Goal: Information Seeking & Learning: Learn about a topic

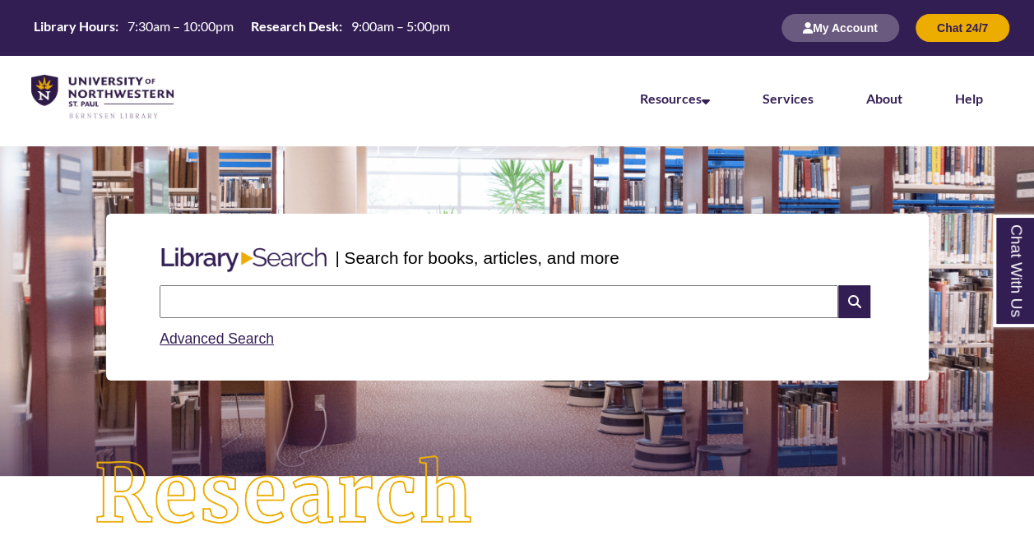
click at [400, 313] on input "text" at bounding box center [499, 301] width 679 height 33
click at [342, 309] on input "**********" at bounding box center [499, 301] width 679 height 33
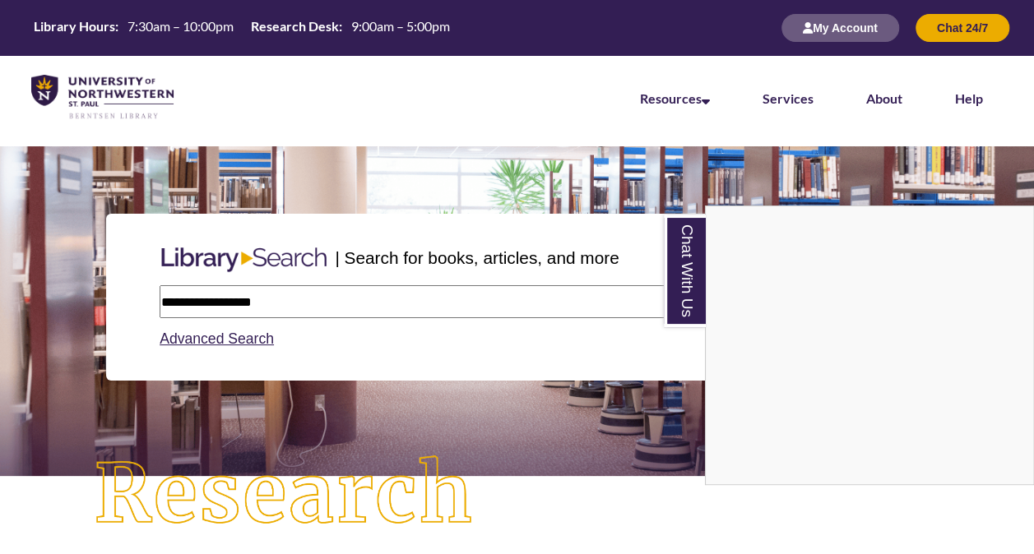
click at [282, 308] on div "Chat With Us" at bounding box center [517, 277] width 1034 height 554
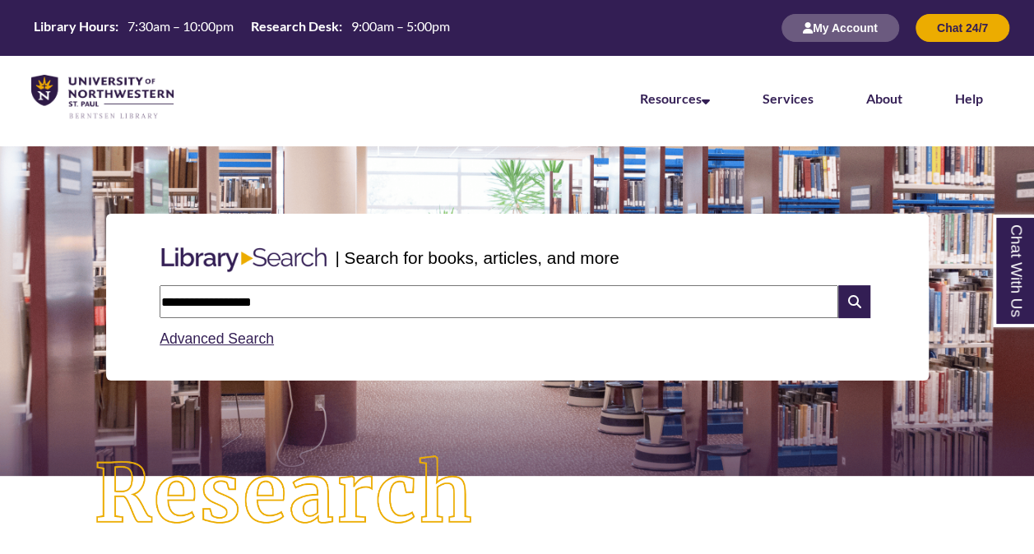
click at [282, 308] on input "**********" at bounding box center [499, 301] width 679 height 33
drag, startPoint x: 301, startPoint y: 295, endPoint x: 242, endPoint y: 303, distance: 59.7
click at [242, 303] on input "**********" at bounding box center [499, 301] width 679 height 33
click at [346, 304] on input "**********" at bounding box center [499, 301] width 679 height 33
drag, startPoint x: 271, startPoint y: 302, endPoint x: 61, endPoint y: 303, distance: 210.6
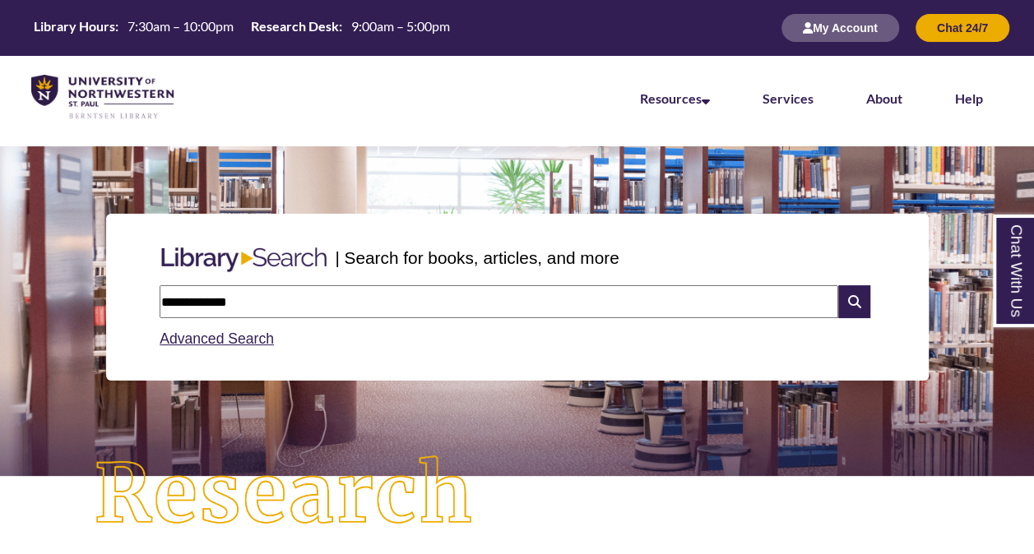
click at [61, 303] on div "**********" at bounding box center [516, 297] width 1009 height 246
type input "**********"
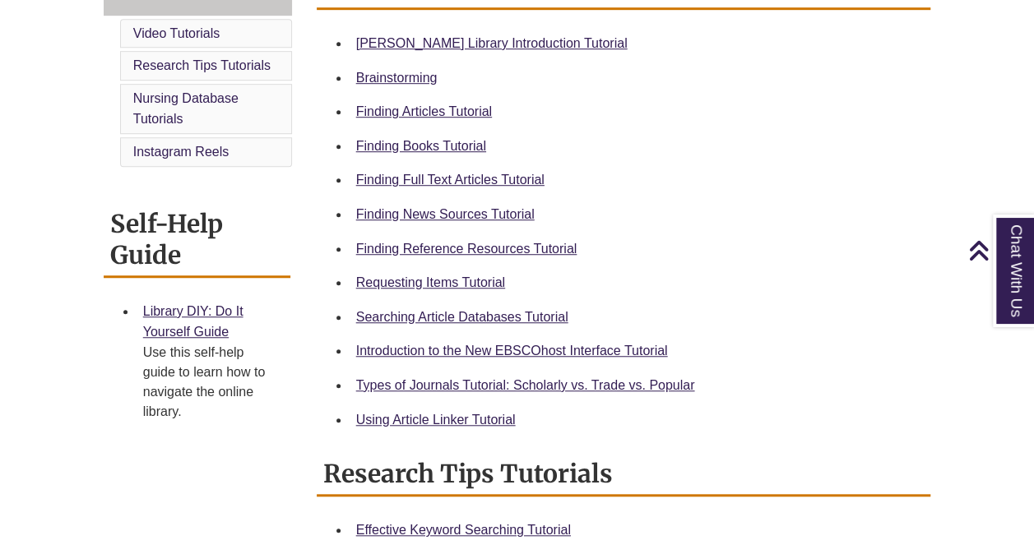
scroll to position [500, 0]
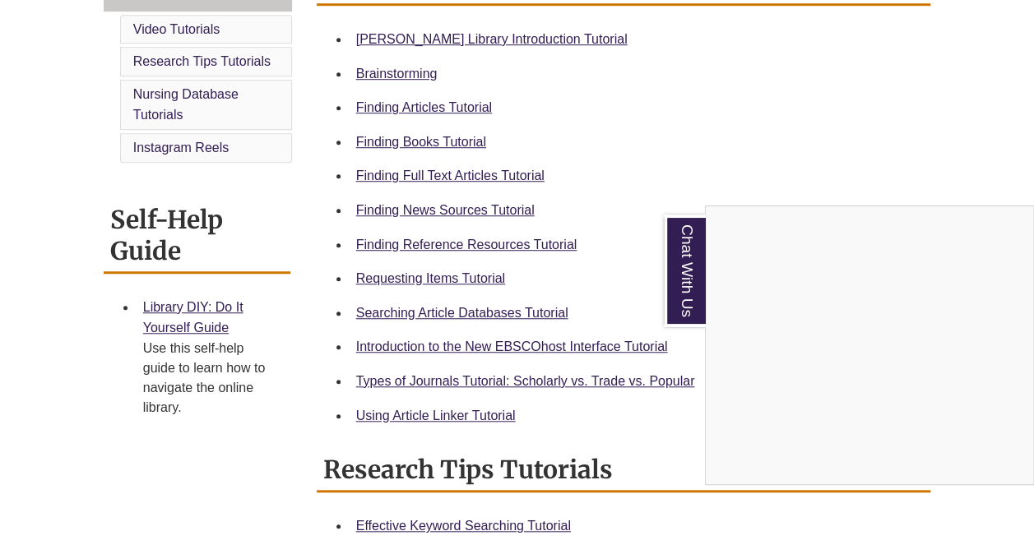
click at [477, 273] on div "Chat With Us" at bounding box center [517, 277] width 1034 height 554
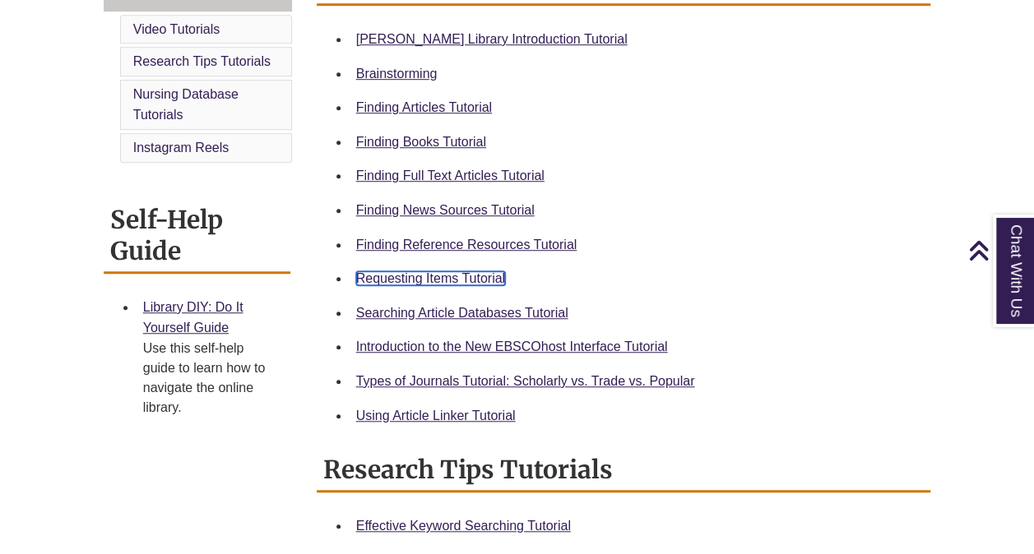
click at [467, 276] on link "Requesting Items Tutorial" at bounding box center [430, 278] width 149 height 14
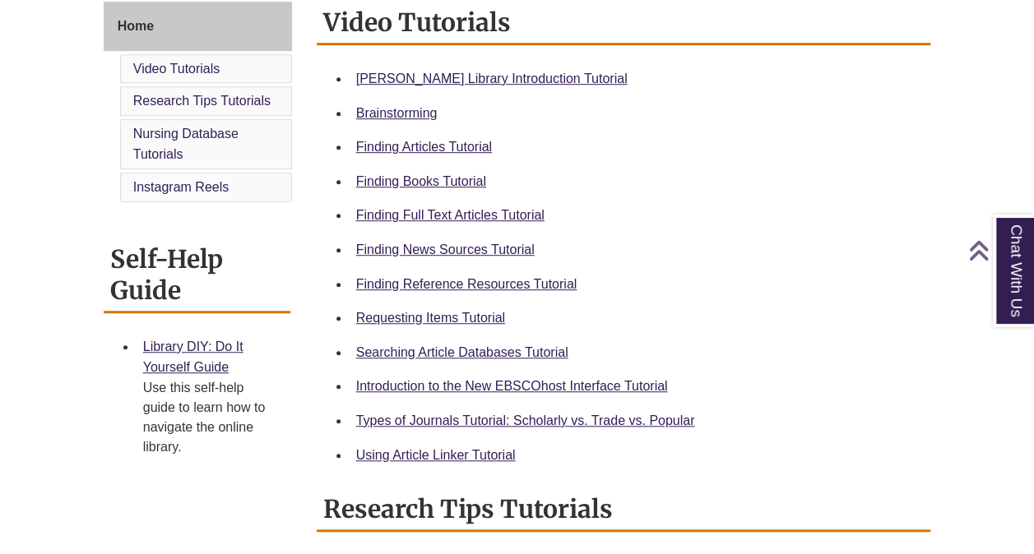
scroll to position [462, 0]
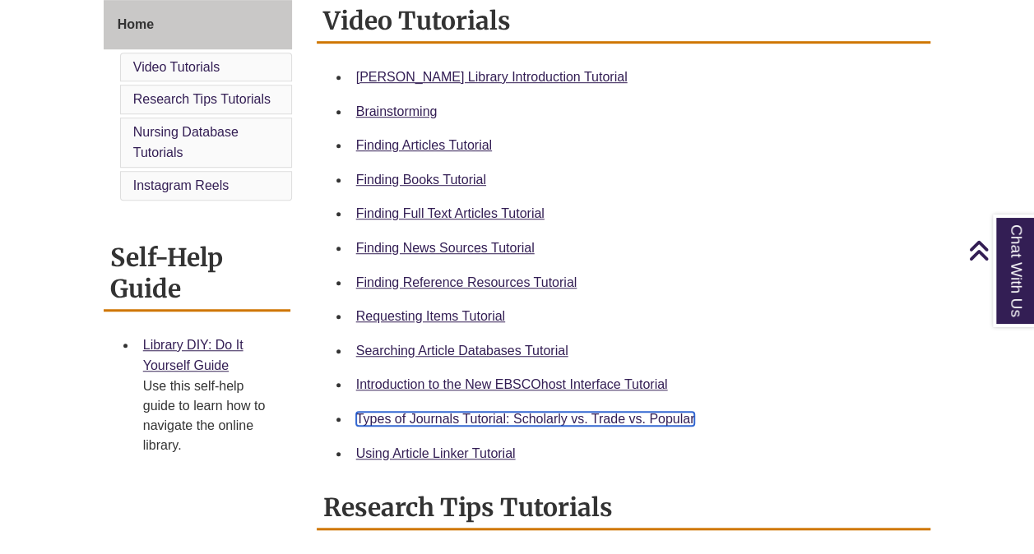
click at [566, 415] on link "Types of Journals Tutorial: Scholarly vs. Trade vs. Popular" at bounding box center [525, 419] width 339 height 14
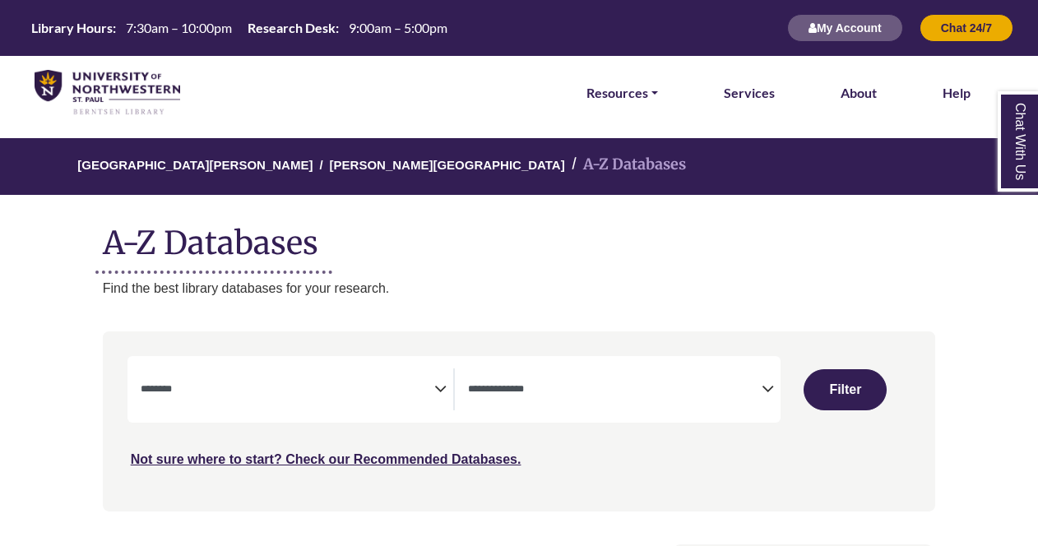
select select "Database Subject Filter"
select select "Database Types Filter"
select select "Database Subject Filter"
select select "Database Types Filter"
click at [426, 383] on span "Search filters" at bounding box center [288, 387] width 294 height 14
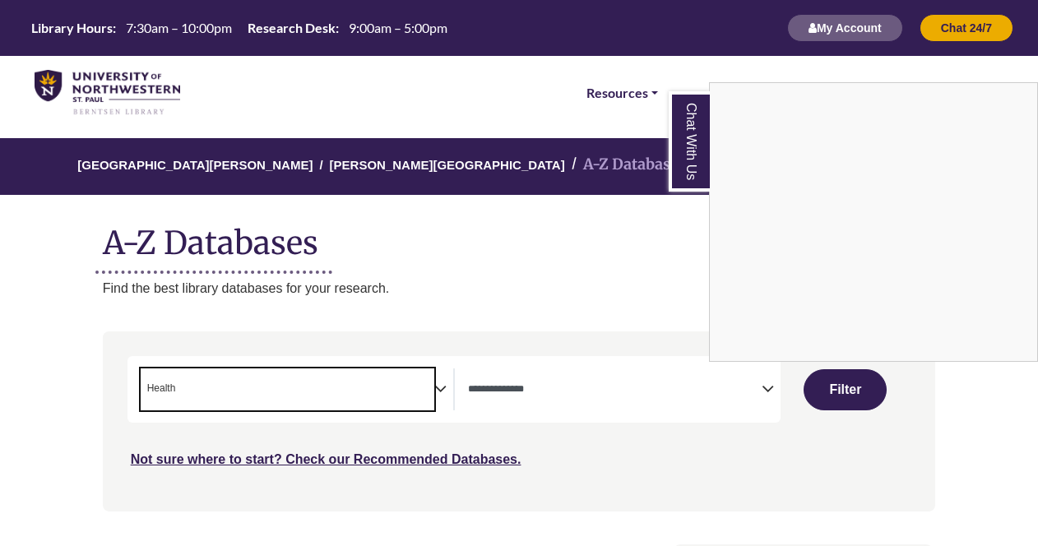
scroll to position [340, 0]
click at [438, 398] on div "Chat With Us" at bounding box center [519, 273] width 1038 height 546
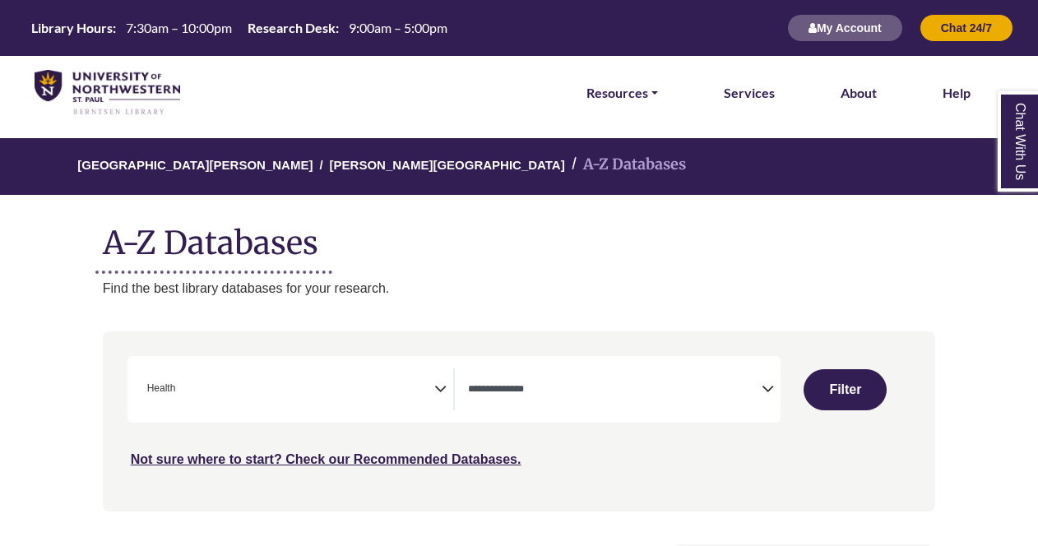
click at [435, 394] on icon "Search filters" at bounding box center [440, 386] width 12 height 25
click at [437, 390] on icon "Search filters" at bounding box center [440, 386] width 12 height 25
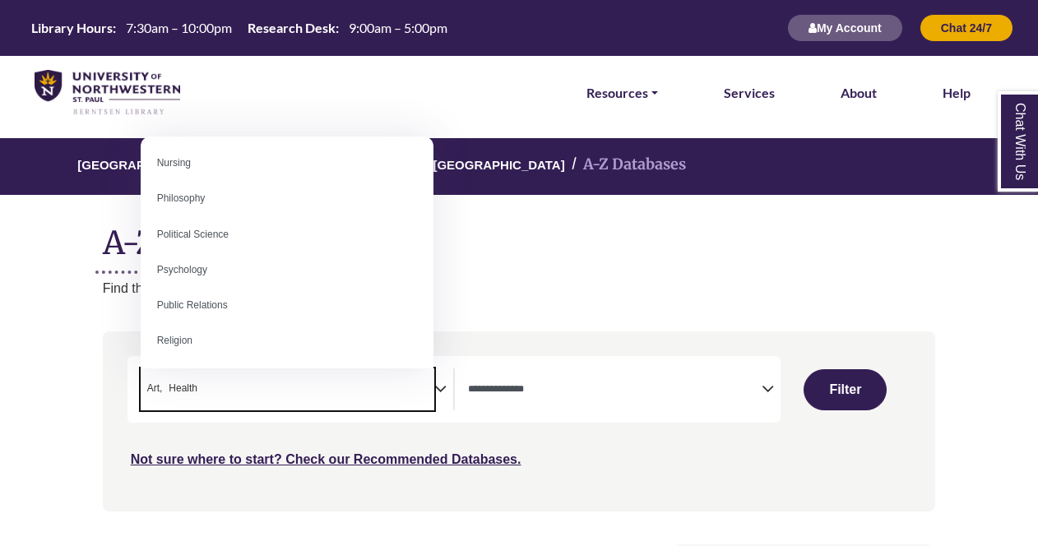
scroll to position [1245, 0]
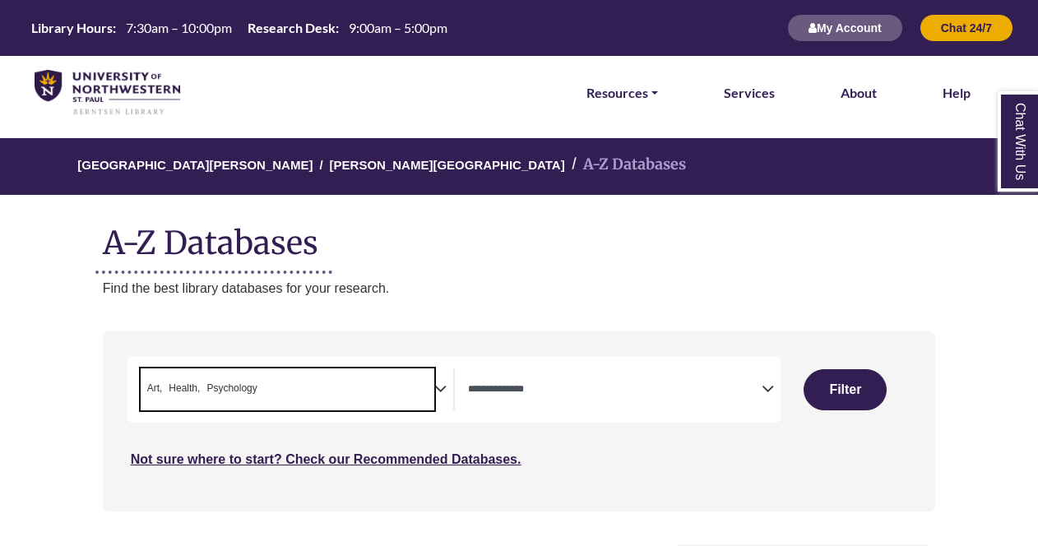
click at [434, 387] on icon "Search filters" at bounding box center [440, 386] width 12 height 25
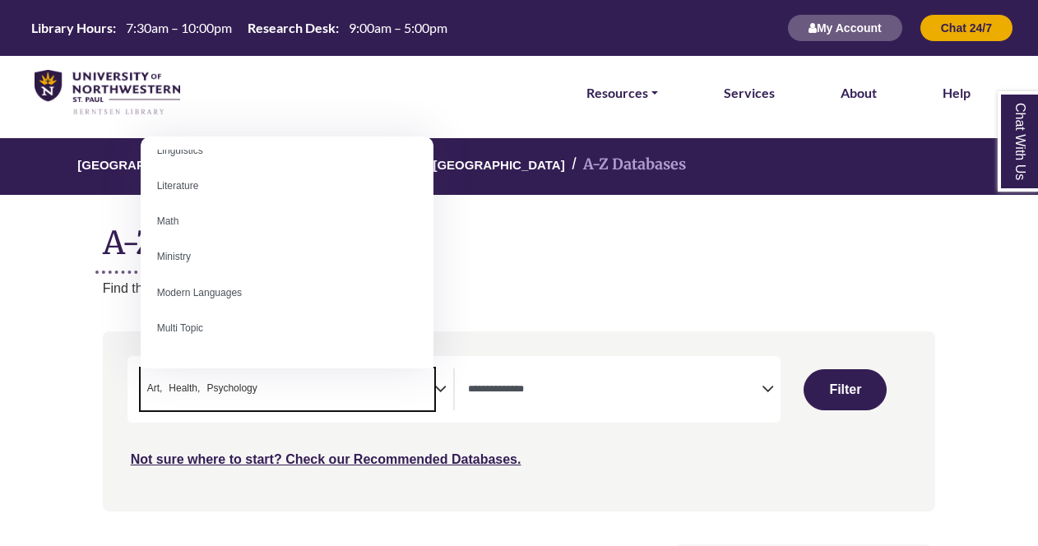
scroll to position [1041, 0]
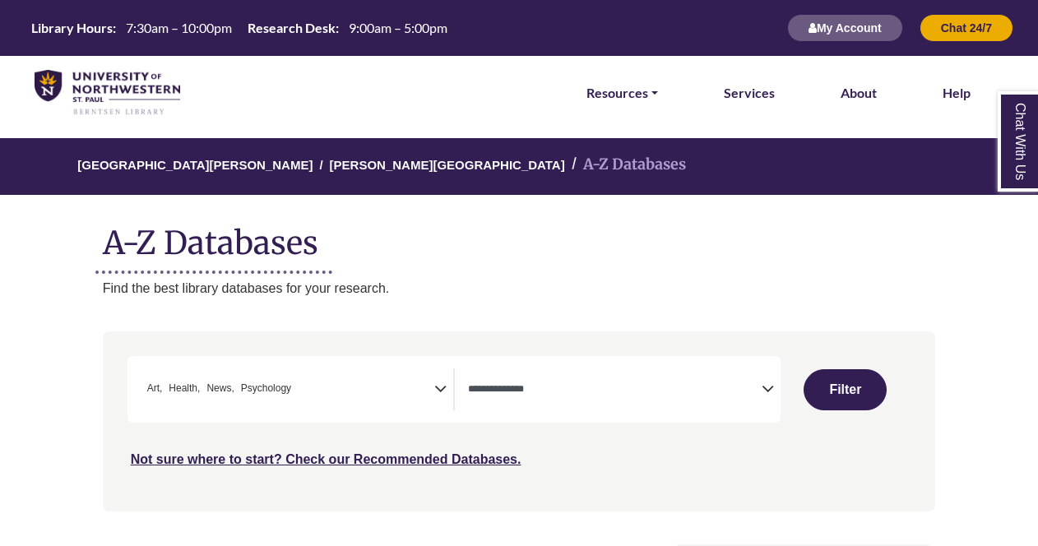
click at [444, 395] on icon "Search filters" at bounding box center [440, 386] width 12 height 25
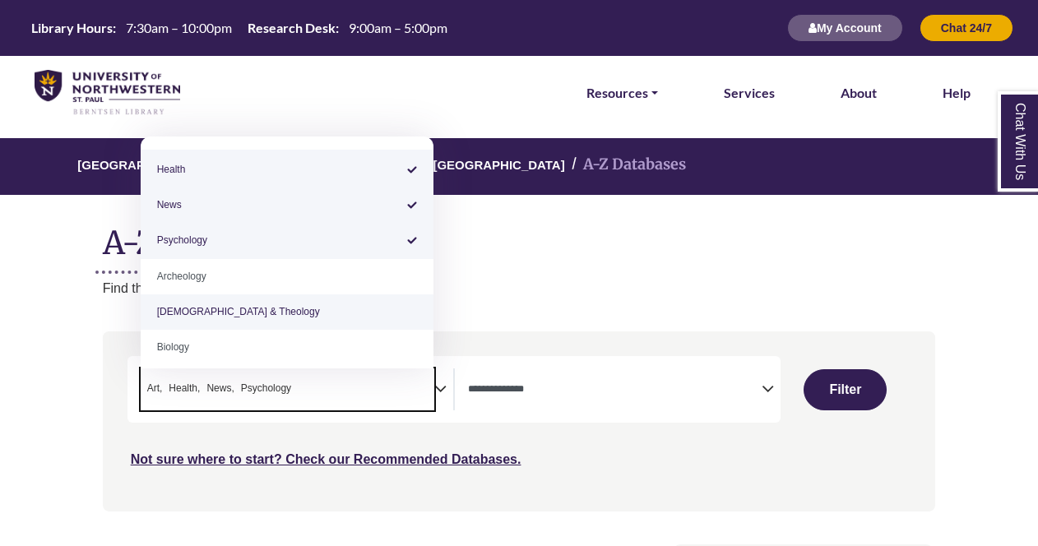
scroll to position [99, 0]
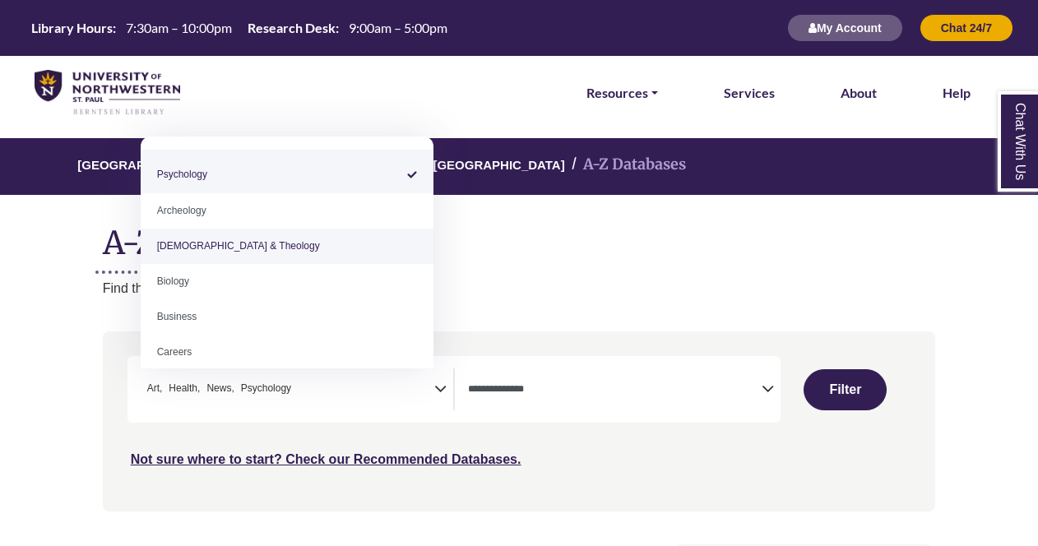
click at [425, 143] on span "Art Health News Psychology Archeology [DEMOGRAPHIC_DATA] & Theology Biology Bus…" at bounding box center [288, 253] width 294 height 232
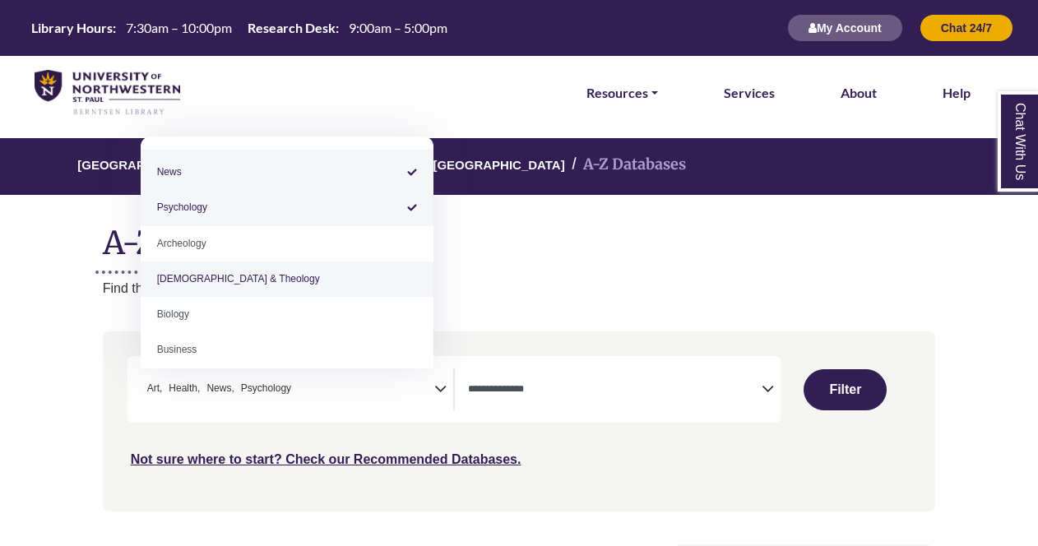
scroll to position [0, 0]
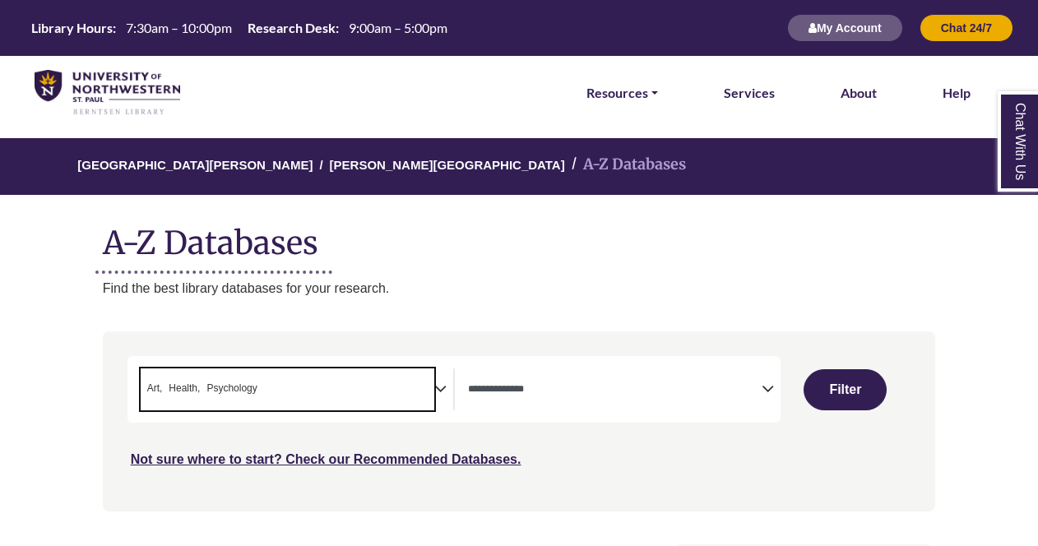
click at [409, 397] on span "× Art × Health × Psychology" at bounding box center [288, 390] width 294 height 42
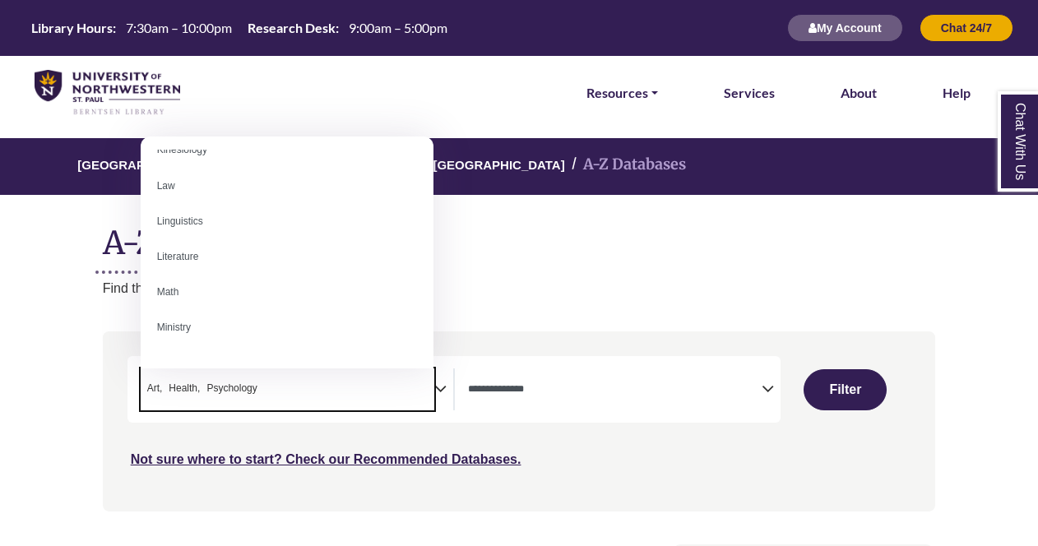
scroll to position [1464, 0]
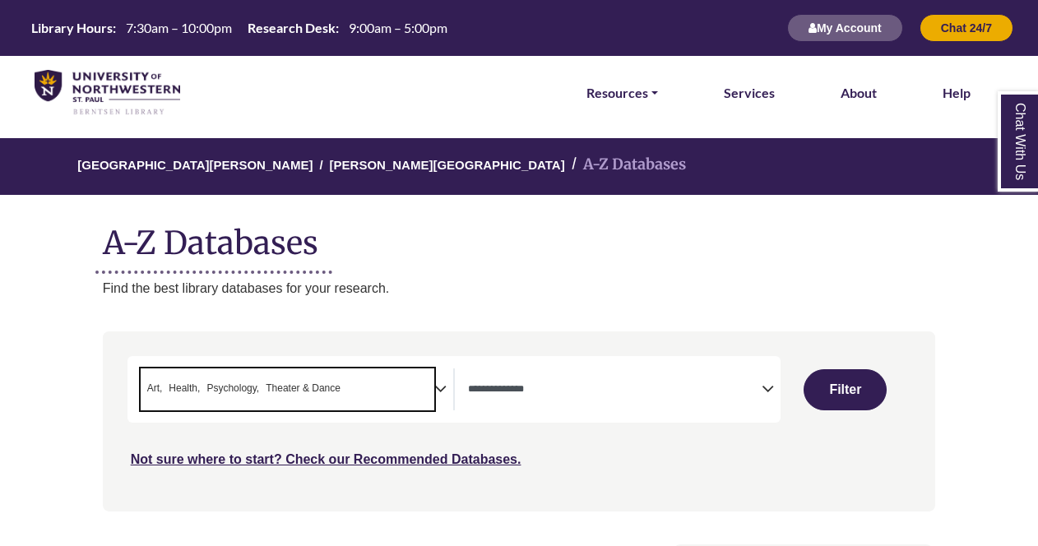
click at [148, 388] on span "Art" at bounding box center [155, 389] width 16 height 16
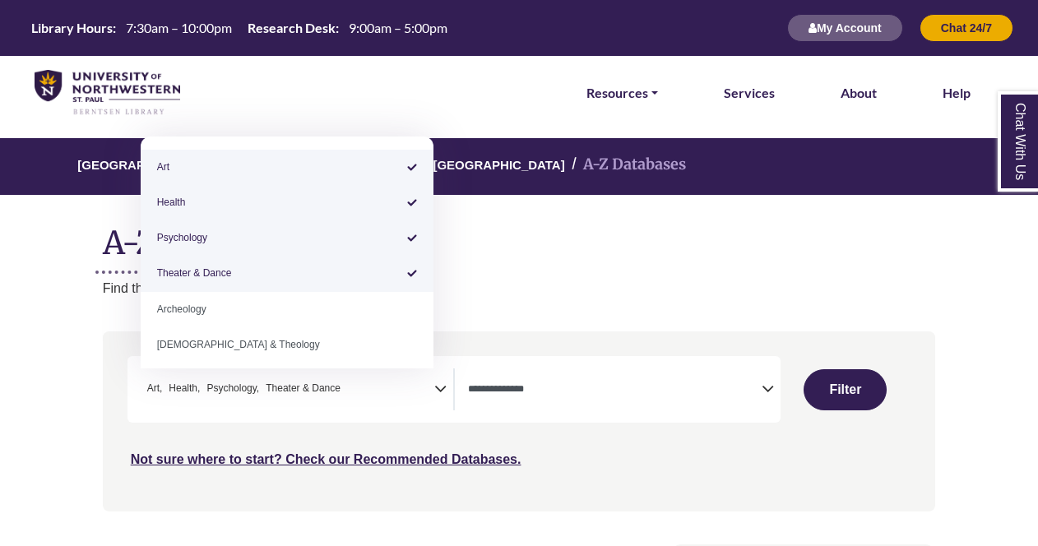
select select "*****"
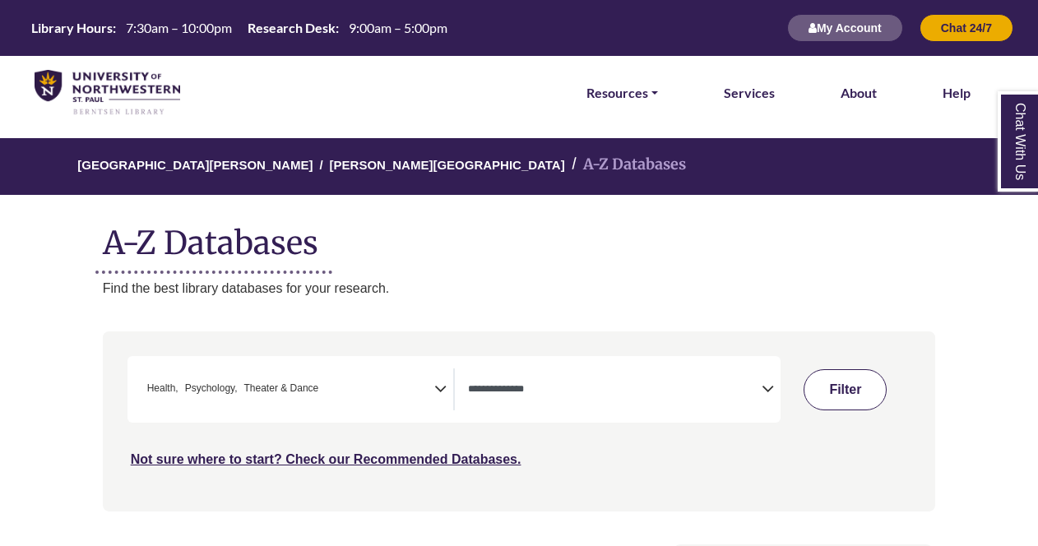
click at [829, 393] on button "Filter" at bounding box center [845, 389] width 83 height 41
click at [732, 382] on span "Search filters" at bounding box center [615, 387] width 294 height 14
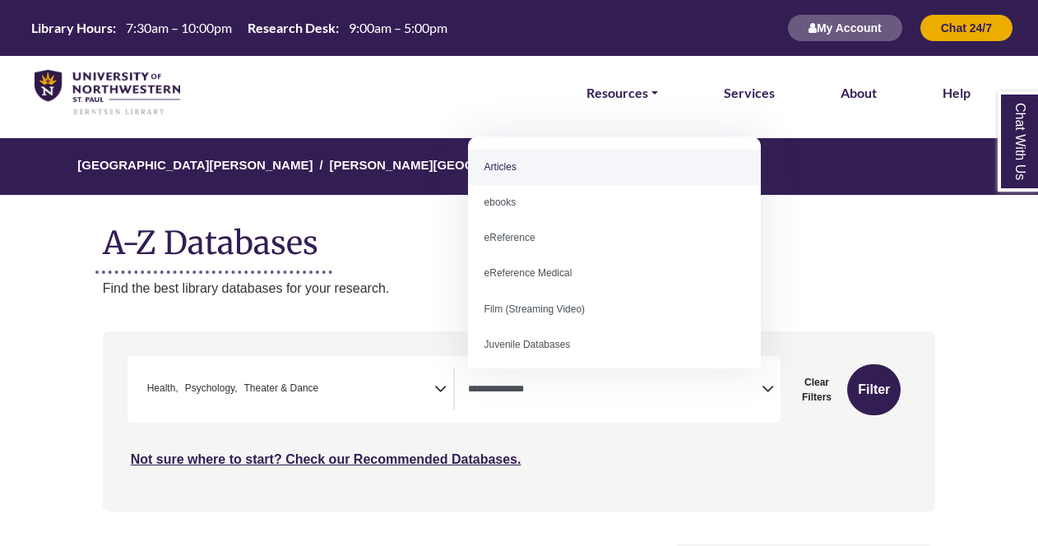
select select "*****"
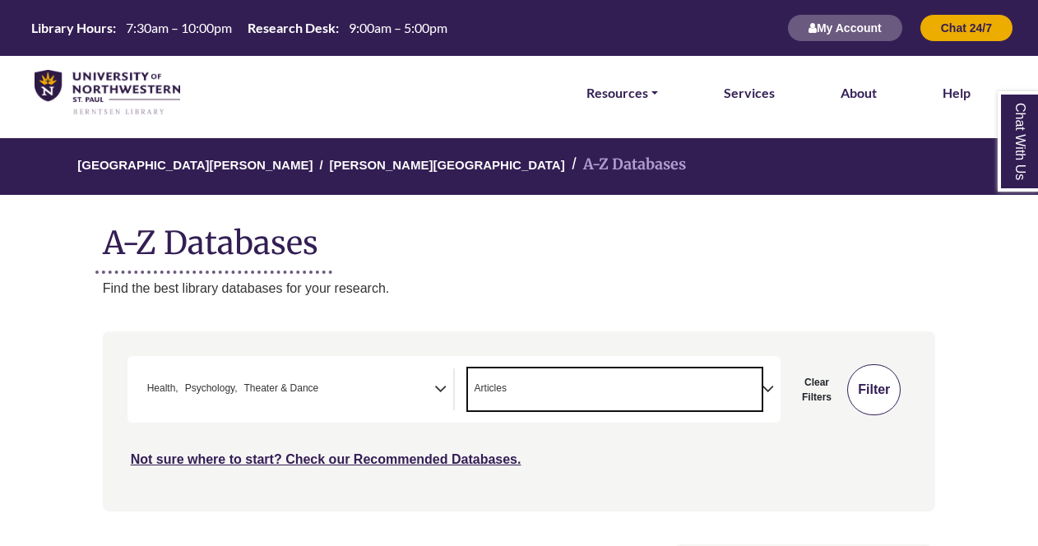
click at [872, 387] on button "Filter" at bounding box center [873, 389] width 53 height 51
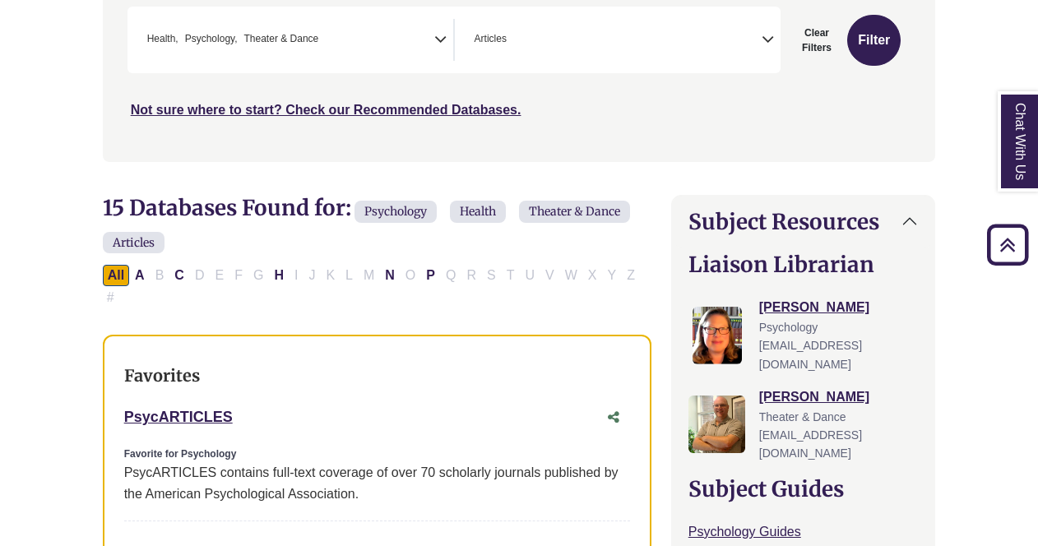
scroll to position [318, 0]
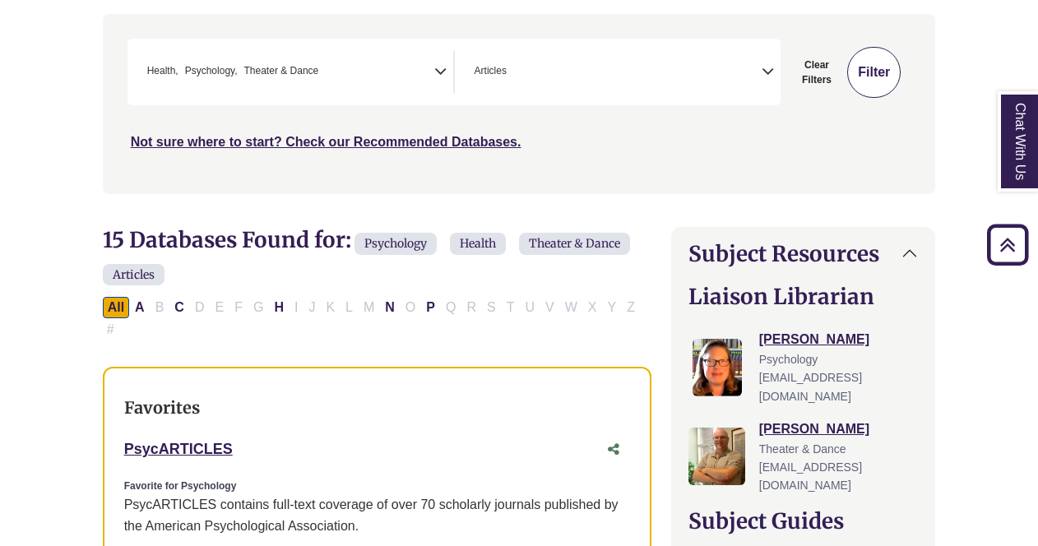
click at [890, 81] on button "Filter" at bounding box center [873, 72] width 53 height 51
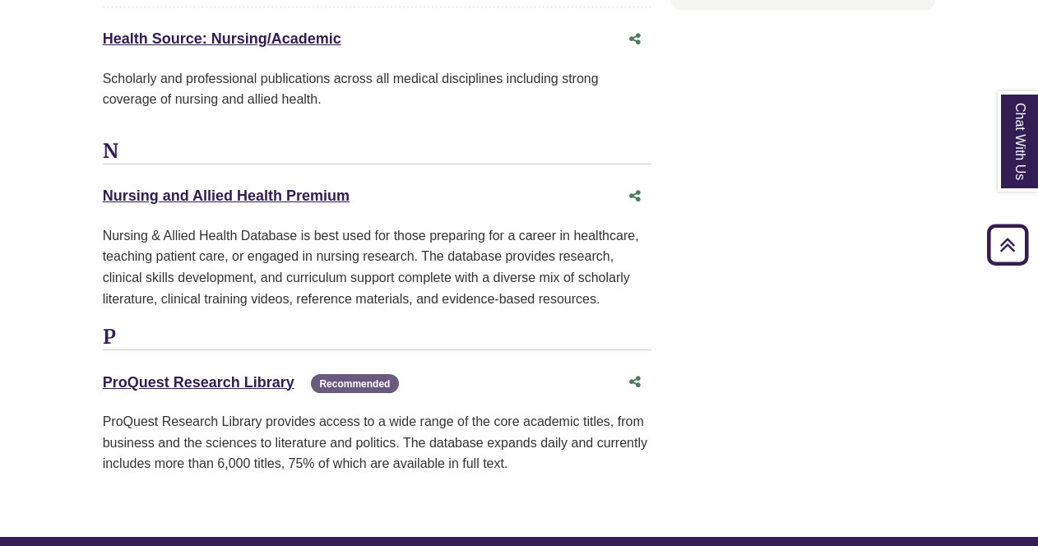
scroll to position [2892, 0]
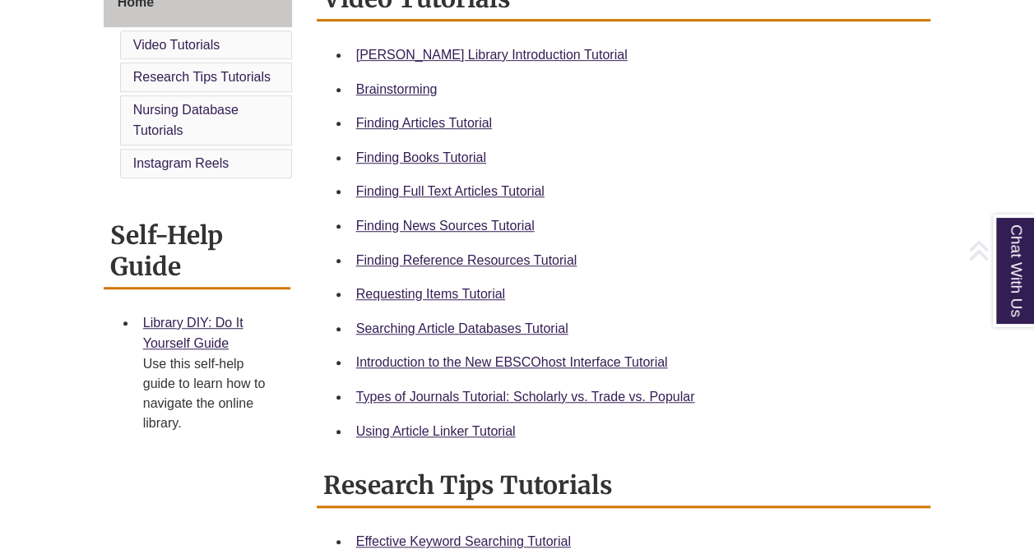
scroll to position [647, 0]
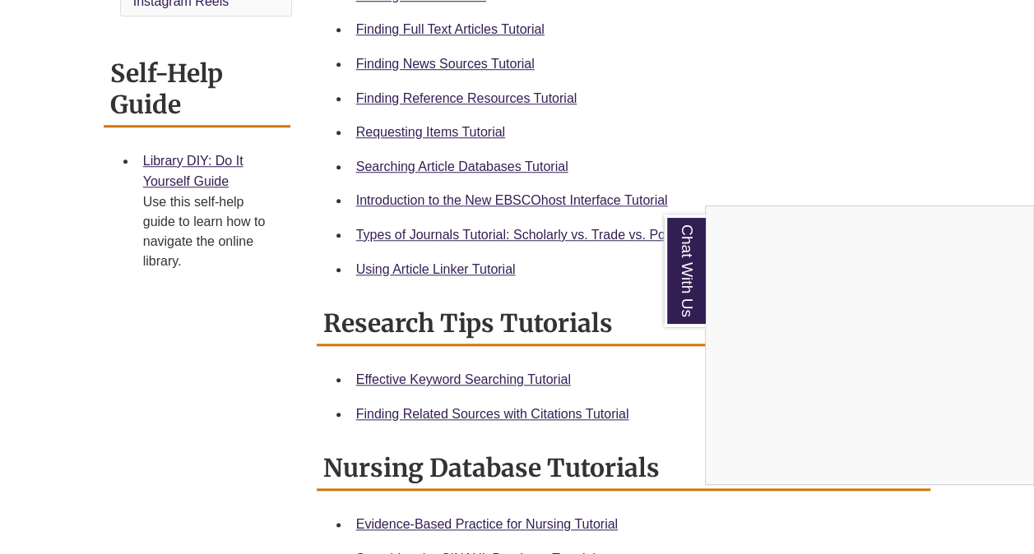
click at [498, 26] on div "Chat With Us" at bounding box center [517, 277] width 1034 height 554
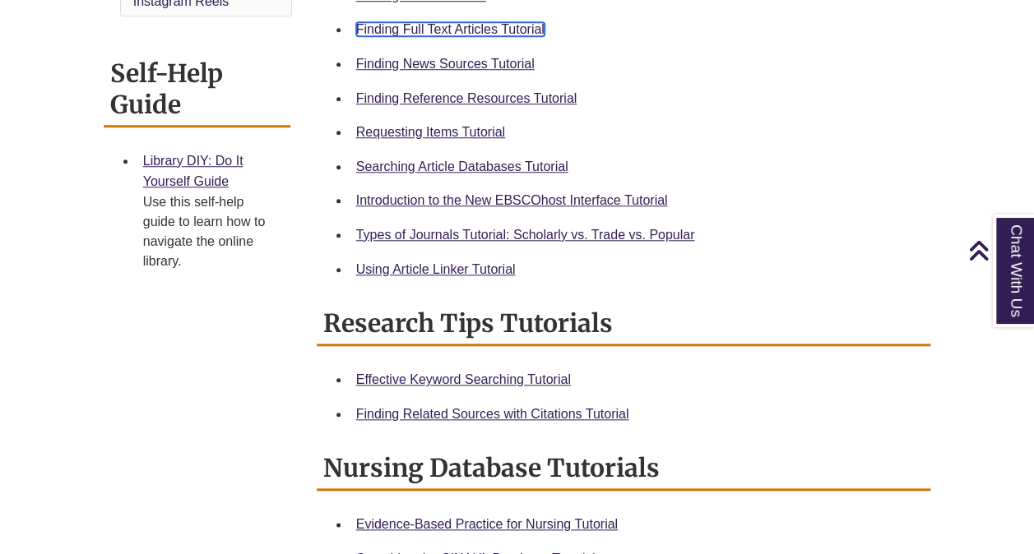
click at [477, 30] on link "Finding Full Text Articles Tutorial" at bounding box center [450, 29] width 188 height 14
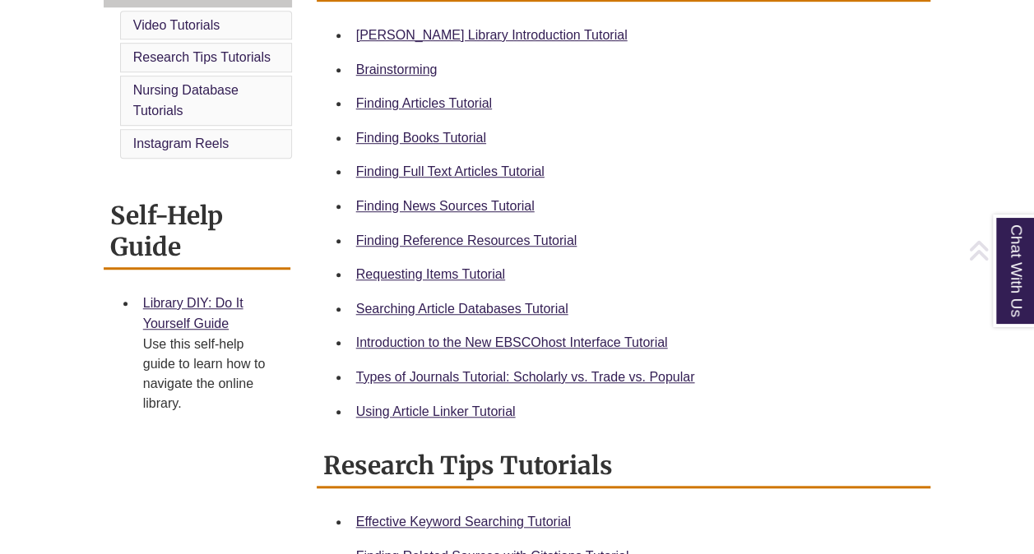
scroll to position [642, 0]
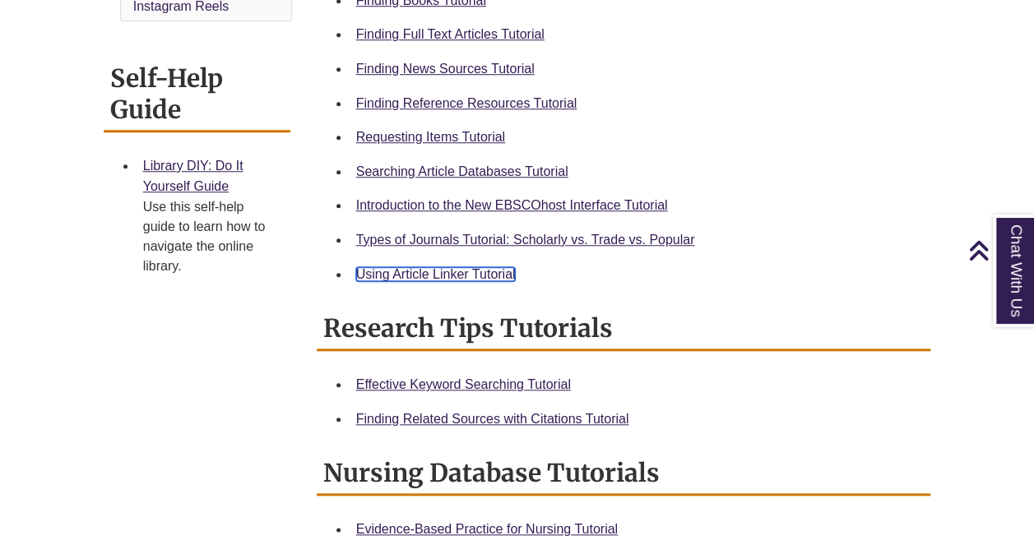
click at [507, 271] on link "Using Article Linker Tutorial" at bounding box center [436, 274] width 160 height 14
